Goal: Contribute content: Add original content to the website for others to see

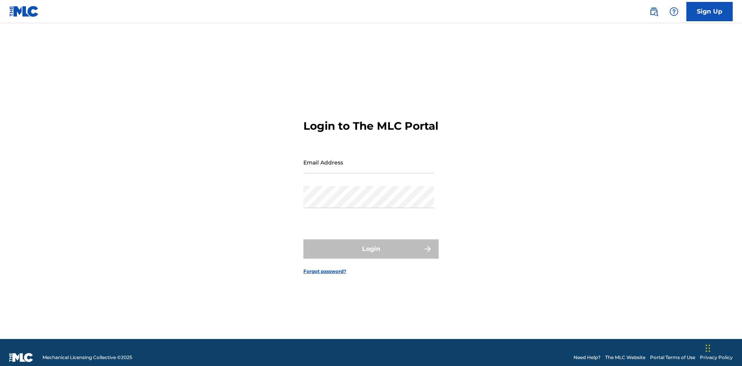
scroll to position [10, 0]
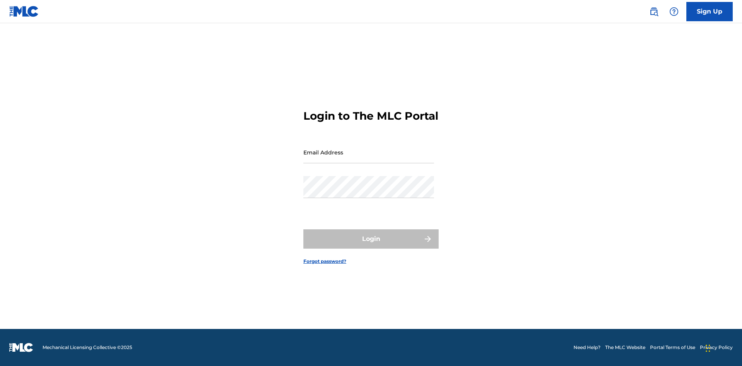
click at [369, 159] on input "Email Address" at bounding box center [368, 152] width 131 height 22
type input "Duke.McTesterson@gmail.com"
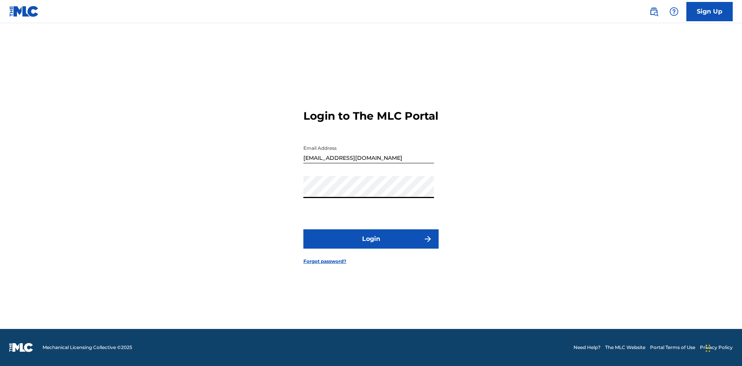
click at [371, 246] on button "Login" at bounding box center [370, 239] width 135 height 19
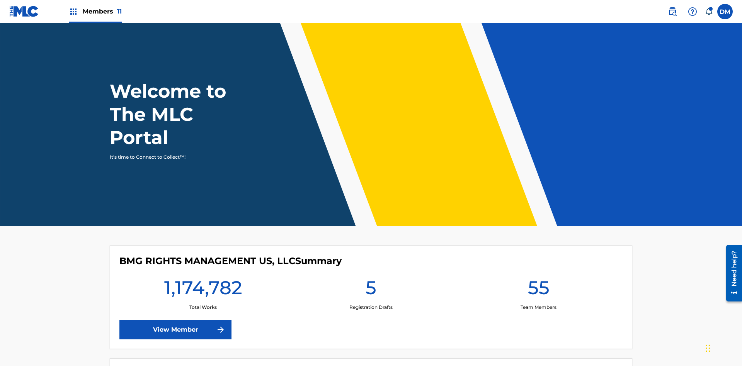
click at [95, 11] on span "Members 11" at bounding box center [102, 11] width 39 height 9
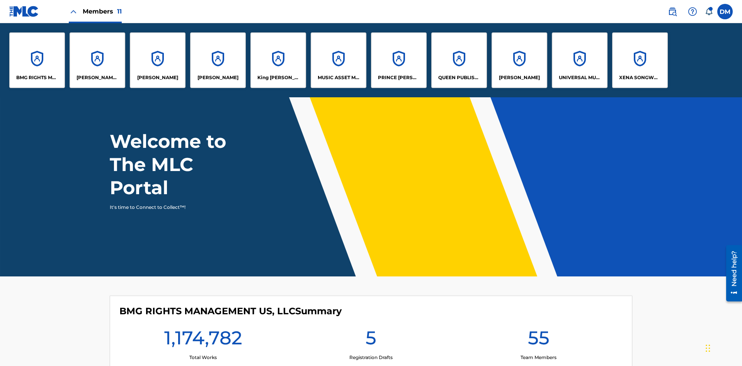
click at [579, 78] on p "UNIVERSAL MUSIC PUB GROUP" at bounding box center [580, 77] width 42 height 7
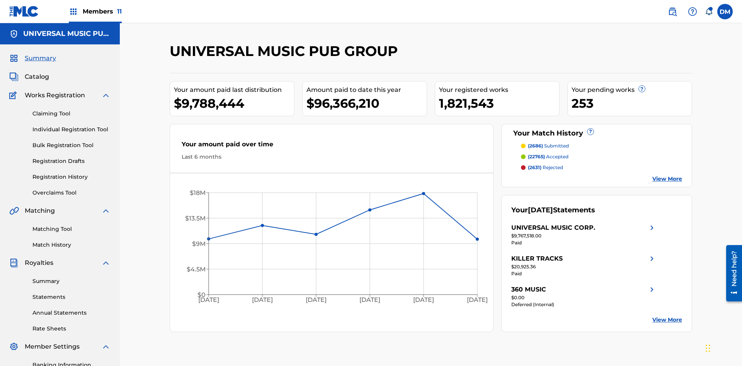
click at [72, 126] on link "Individual Registration Tool" at bounding box center [71, 130] width 78 height 8
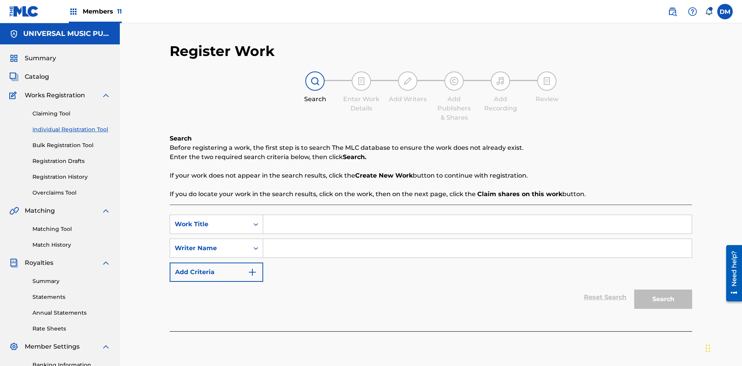
click at [477, 215] on input "Search Form" at bounding box center [477, 224] width 429 height 19
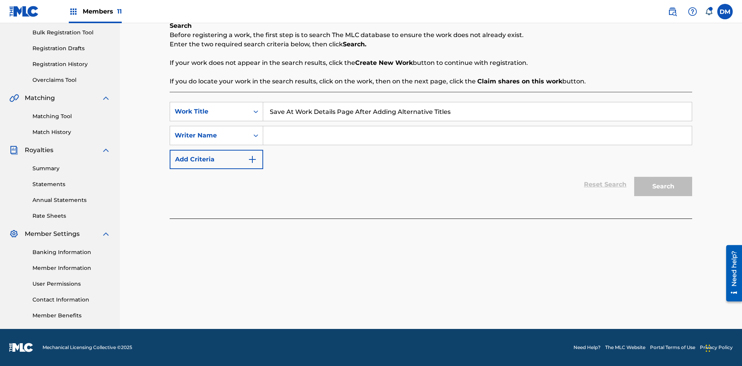
type input "Save At Work Details Page After Adding Alternative Titles"
click at [477, 136] on input "Search Form" at bounding box center [477, 135] width 429 height 19
type input "QWERTYUIOP"
click at [663, 187] on button "Search" at bounding box center [663, 186] width 58 height 19
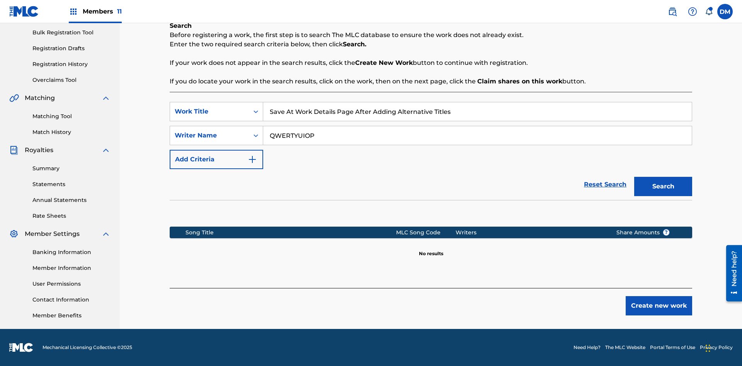
click at [659, 306] on button "Create new work" at bounding box center [659, 305] width 66 height 19
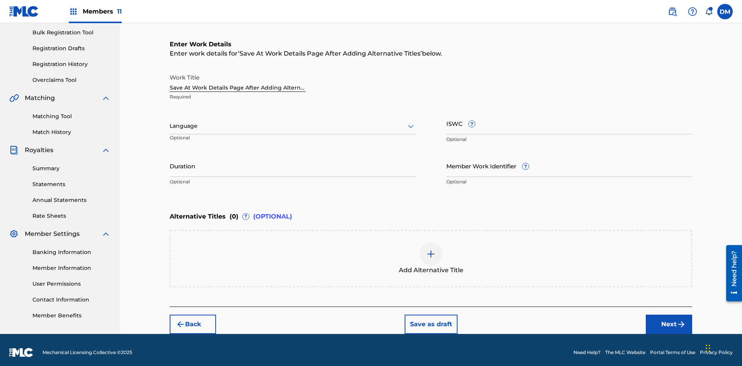
click at [293, 161] on input "Duration" at bounding box center [293, 166] width 246 height 22
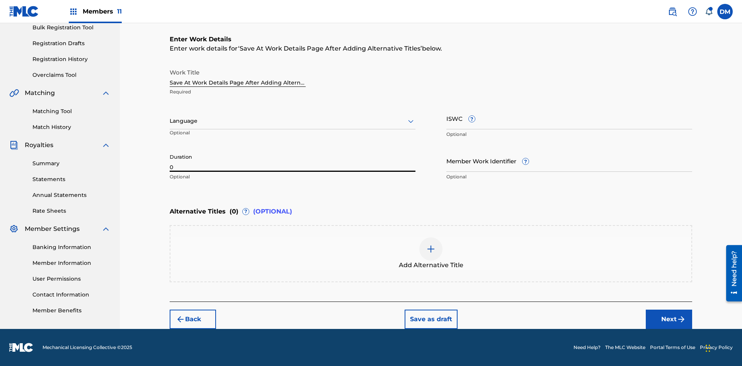
click at [293, 161] on input "0" at bounding box center [293, 161] width 246 height 22
type input "00:00"
click at [411, 121] on icon at bounding box center [410, 121] width 9 height 9
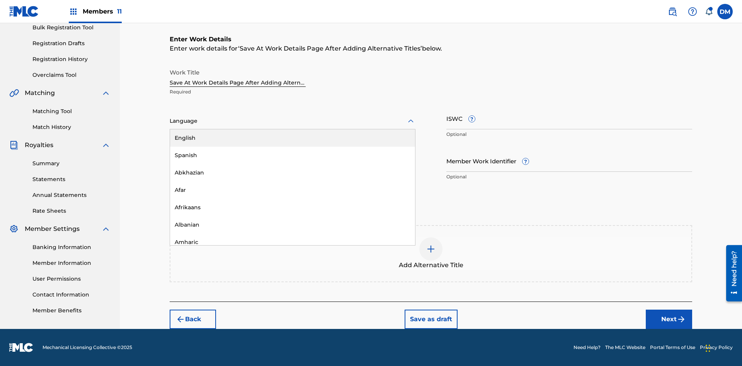
click at [293, 190] on div "Afar" at bounding box center [292, 190] width 245 height 17
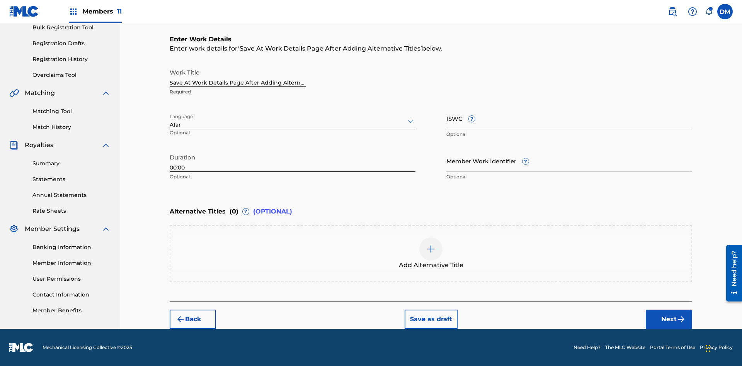
click at [569, 161] on input "Member Work Identifier ?" at bounding box center [569, 161] width 246 height 22
type input "2025.08.29.04"
click at [569, 118] on input "ISWC ?" at bounding box center [569, 118] width 246 height 22
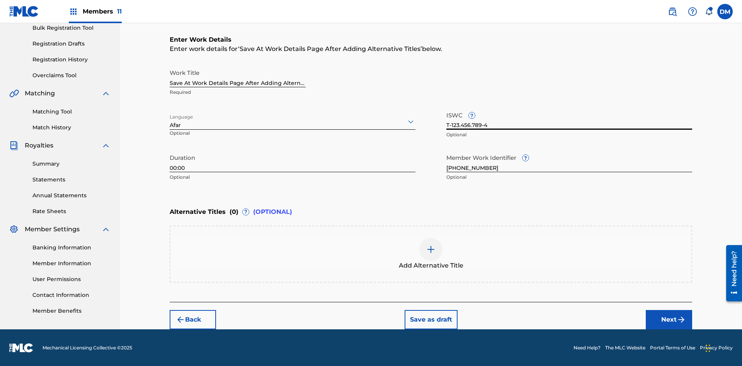
type input "T-123.456.789-4"
click at [431, 254] on img at bounding box center [430, 249] width 9 height 9
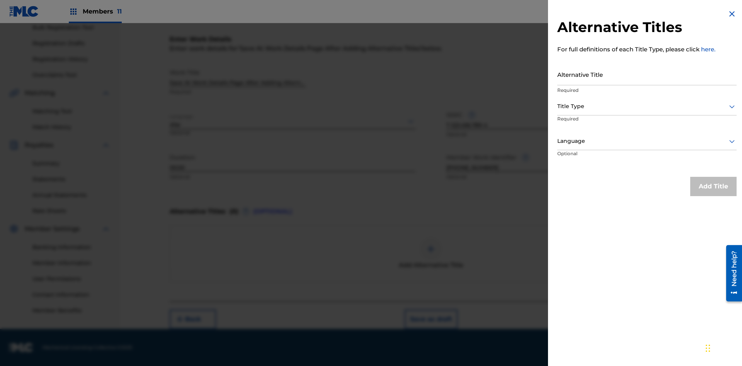
click at [647, 74] on input "Alternative Title" at bounding box center [646, 74] width 179 height 22
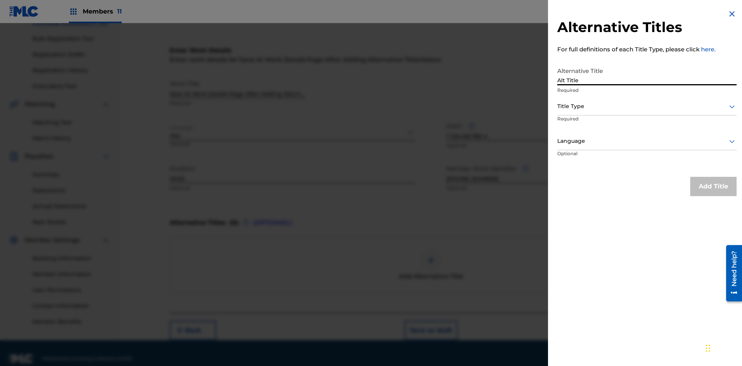
type input "Alt Title"
click at [647, 106] on div at bounding box center [646, 107] width 179 height 10
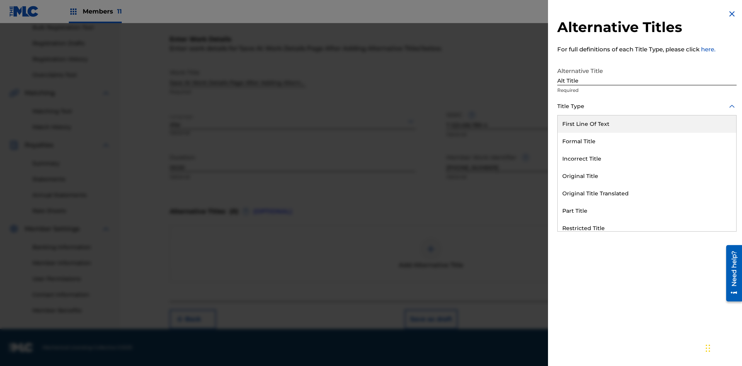
click at [647, 176] on div "Original Title" at bounding box center [647, 176] width 179 height 17
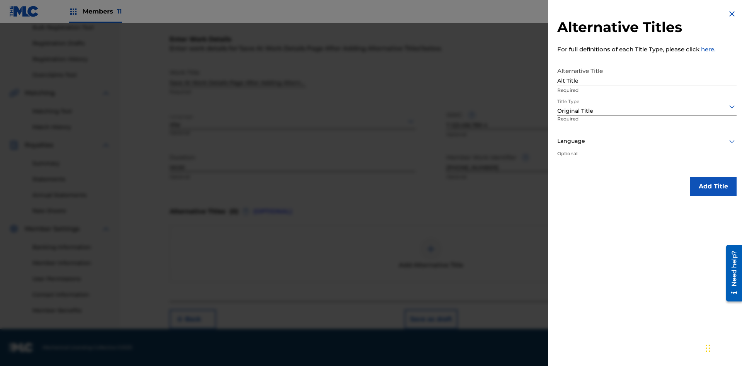
click at [647, 141] on div at bounding box center [646, 141] width 179 height 10
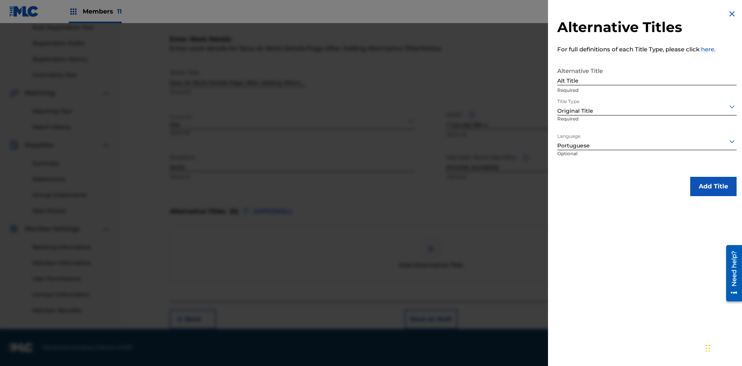
click at [714, 186] on button "Add Title" at bounding box center [713, 186] width 46 height 19
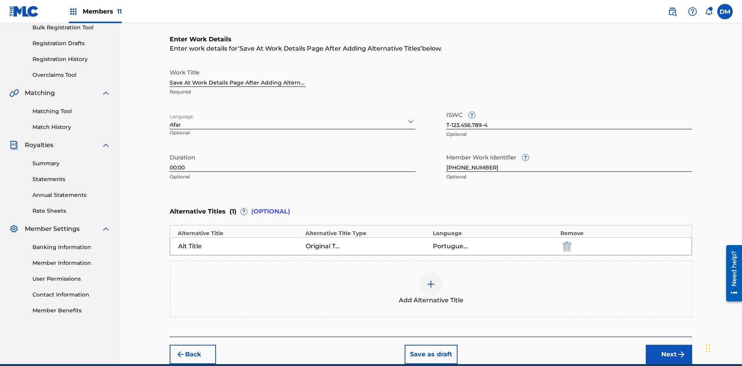
scroll to position [153, 0]
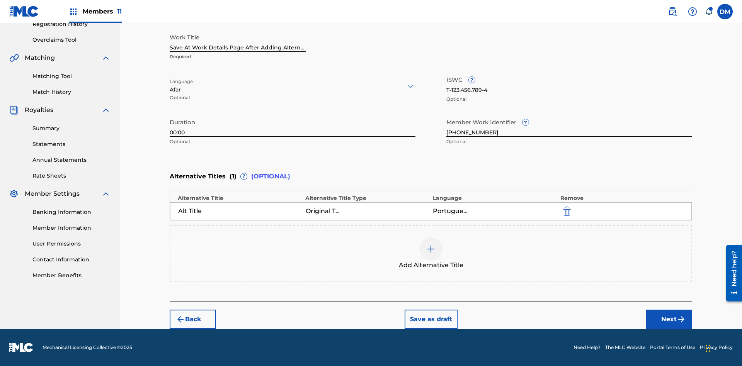
click at [431, 320] on button "Save as draft" at bounding box center [431, 319] width 53 height 19
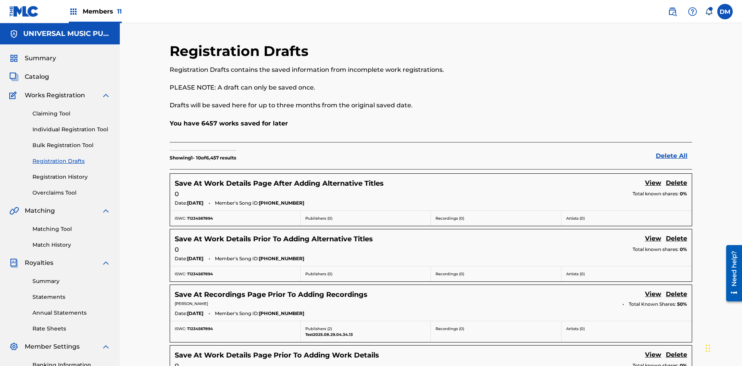
click at [653, 179] on link "View" at bounding box center [653, 184] width 16 height 10
